Goal: Task Accomplishment & Management: Manage account settings

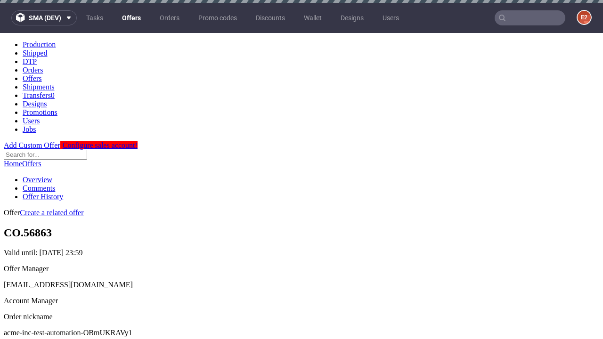
scroll to position [3, 0]
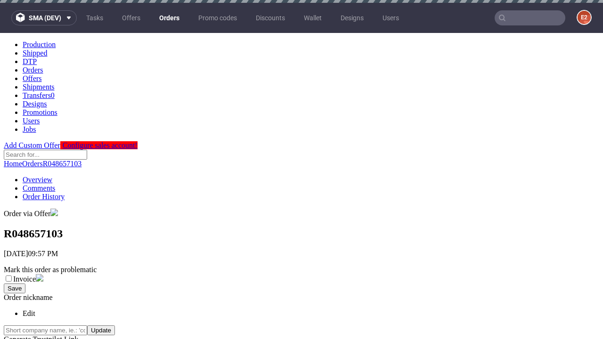
scroll to position [379, 0]
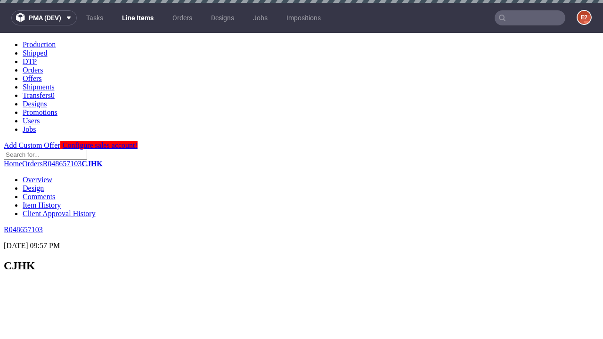
scroll to position [1199, 0]
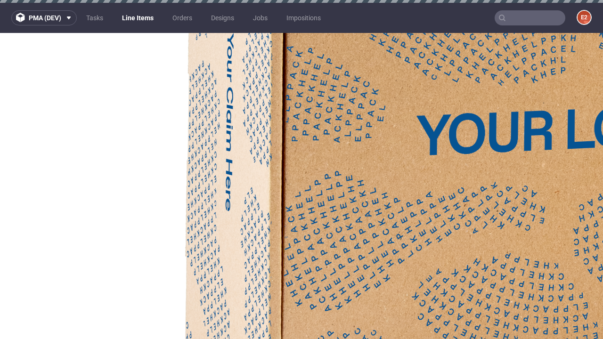
select select "accepted"
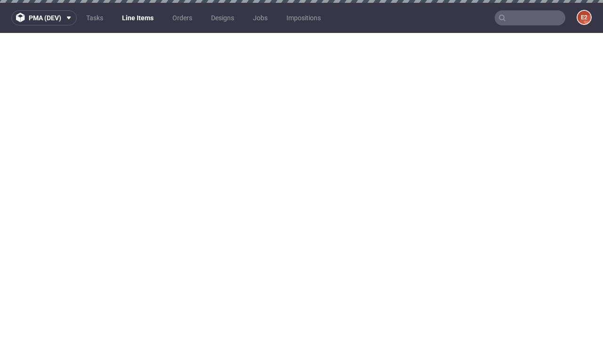
select select "received"
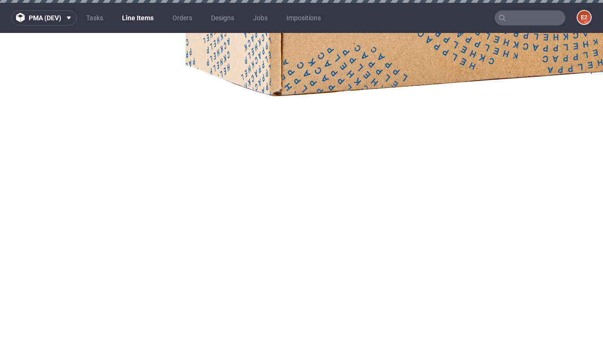
select select "accepted_dtp_issue_reprint"
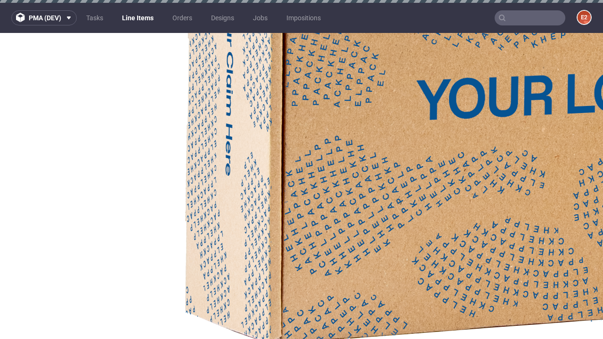
scroll to position [1678, 0]
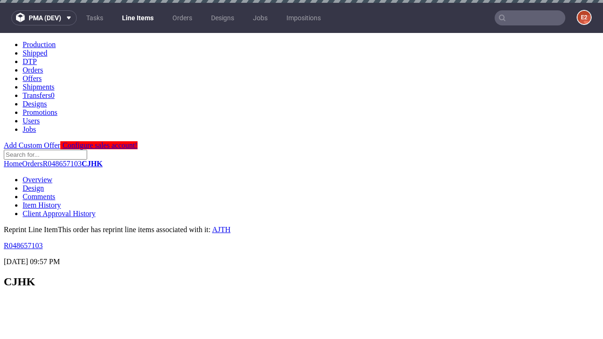
scroll to position [0, 0]
